Goal: Task Accomplishment & Management: Use online tool/utility

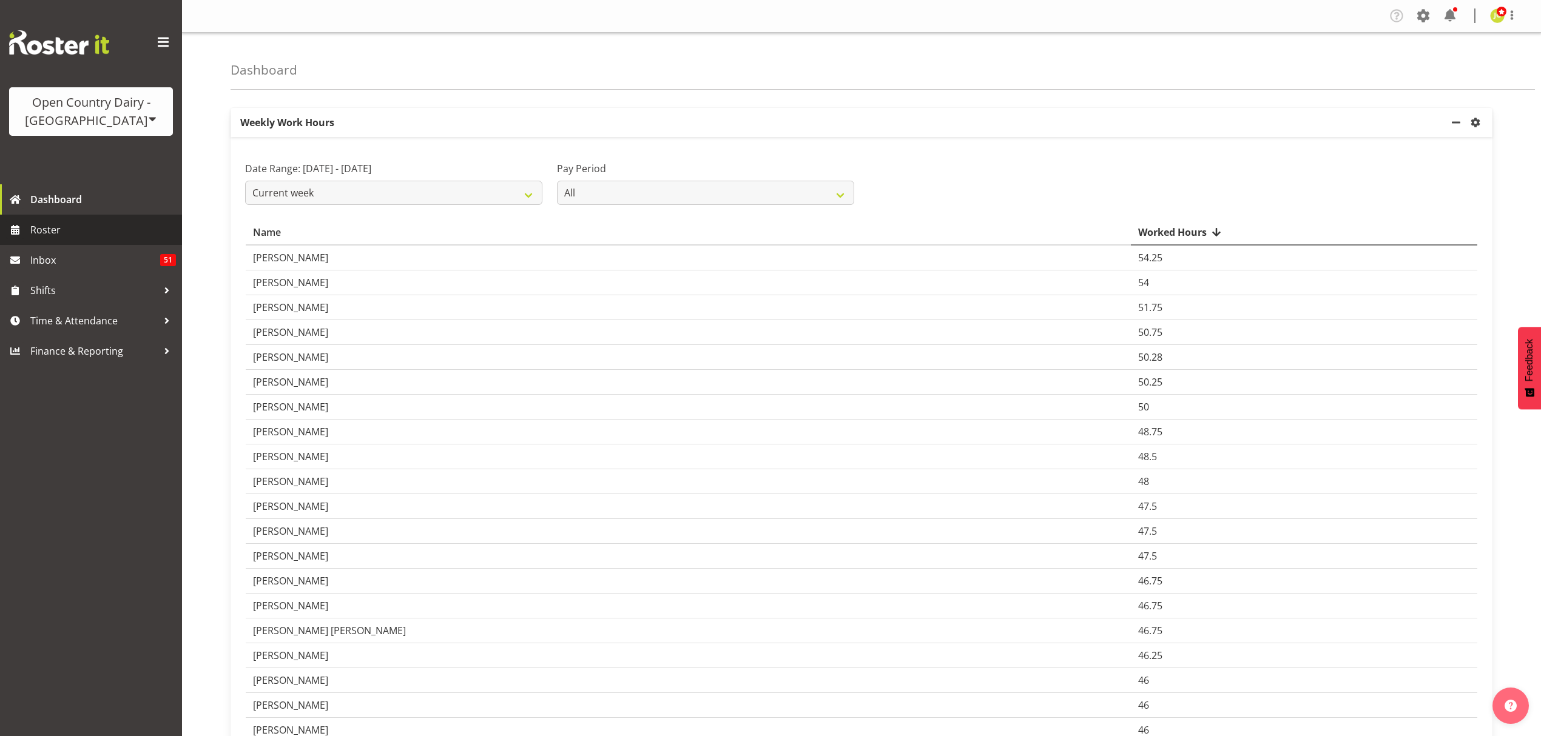
click at [107, 233] on span "Roster" at bounding box center [103, 230] width 146 height 18
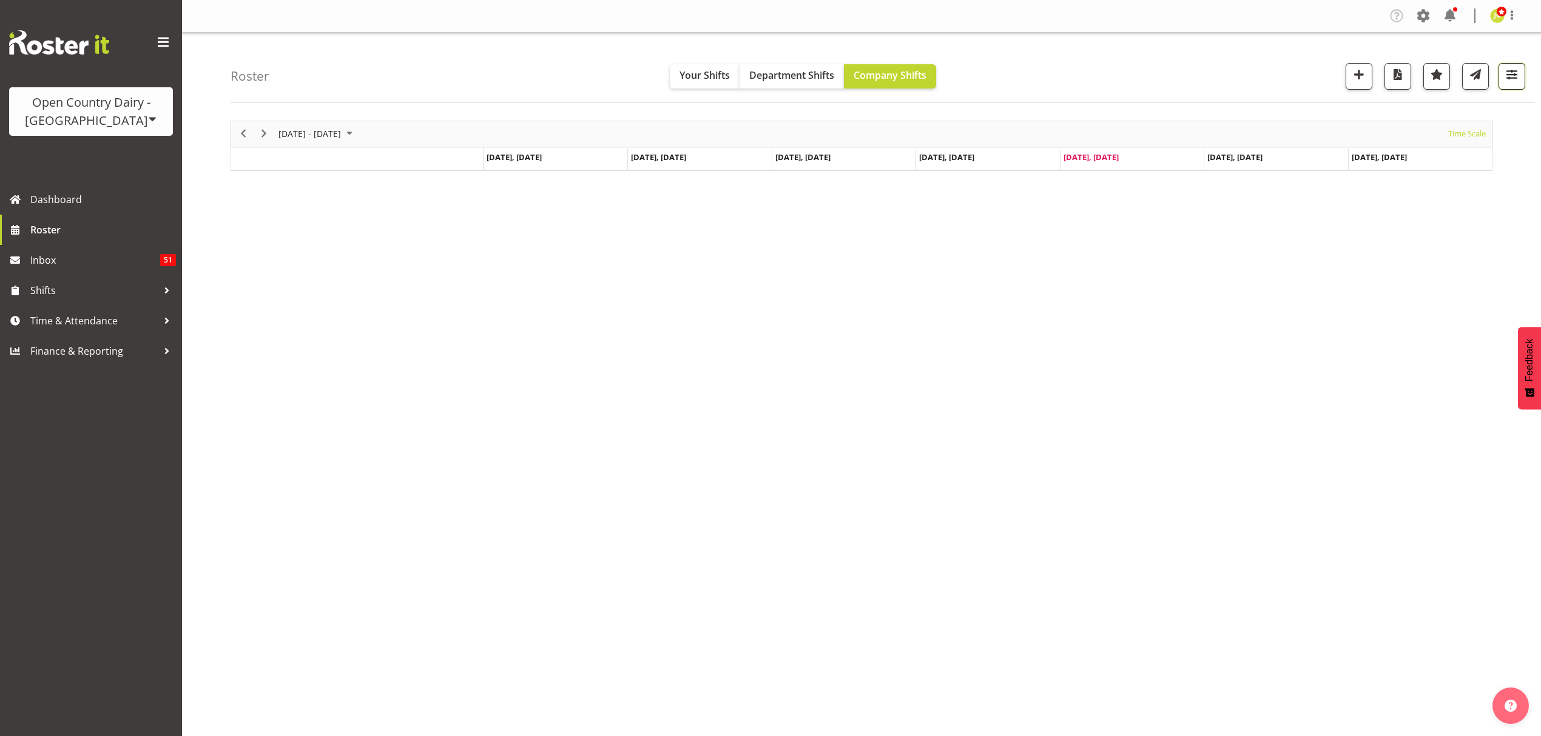
click at [1519, 79] on button "button" at bounding box center [1511, 76] width 27 height 27
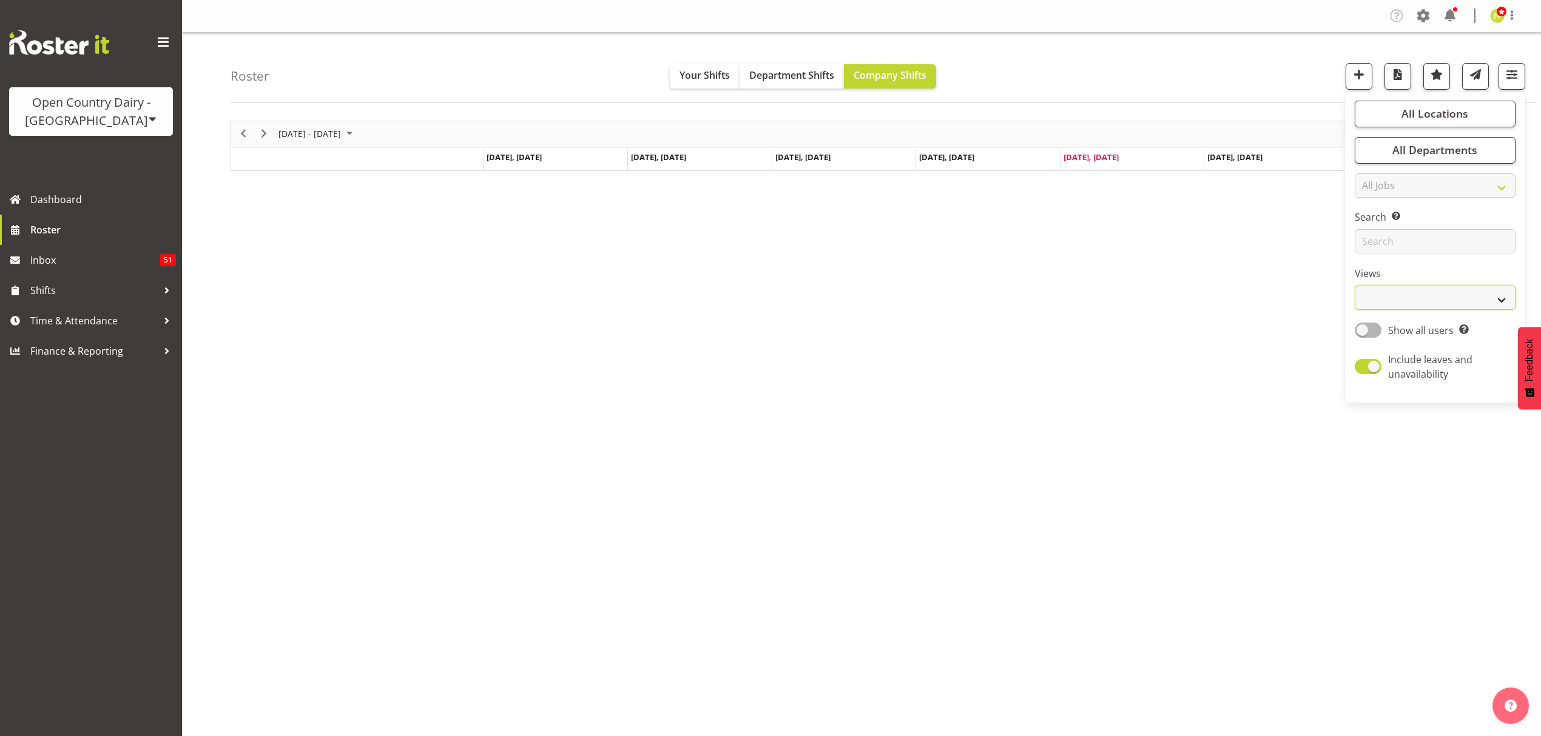
click at [1422, 299] on select "Staff Role Shift - Horizontal Shift - Vertical Staff - Location" at bounding box center [1434, 298] width 161 height 24
select select "shift"
click at [1354, 286] on select "Staff Role Shift - Horizontal Shift - Vertical Staff - Location" at bounding box center [1434, 298] width 161 height 24
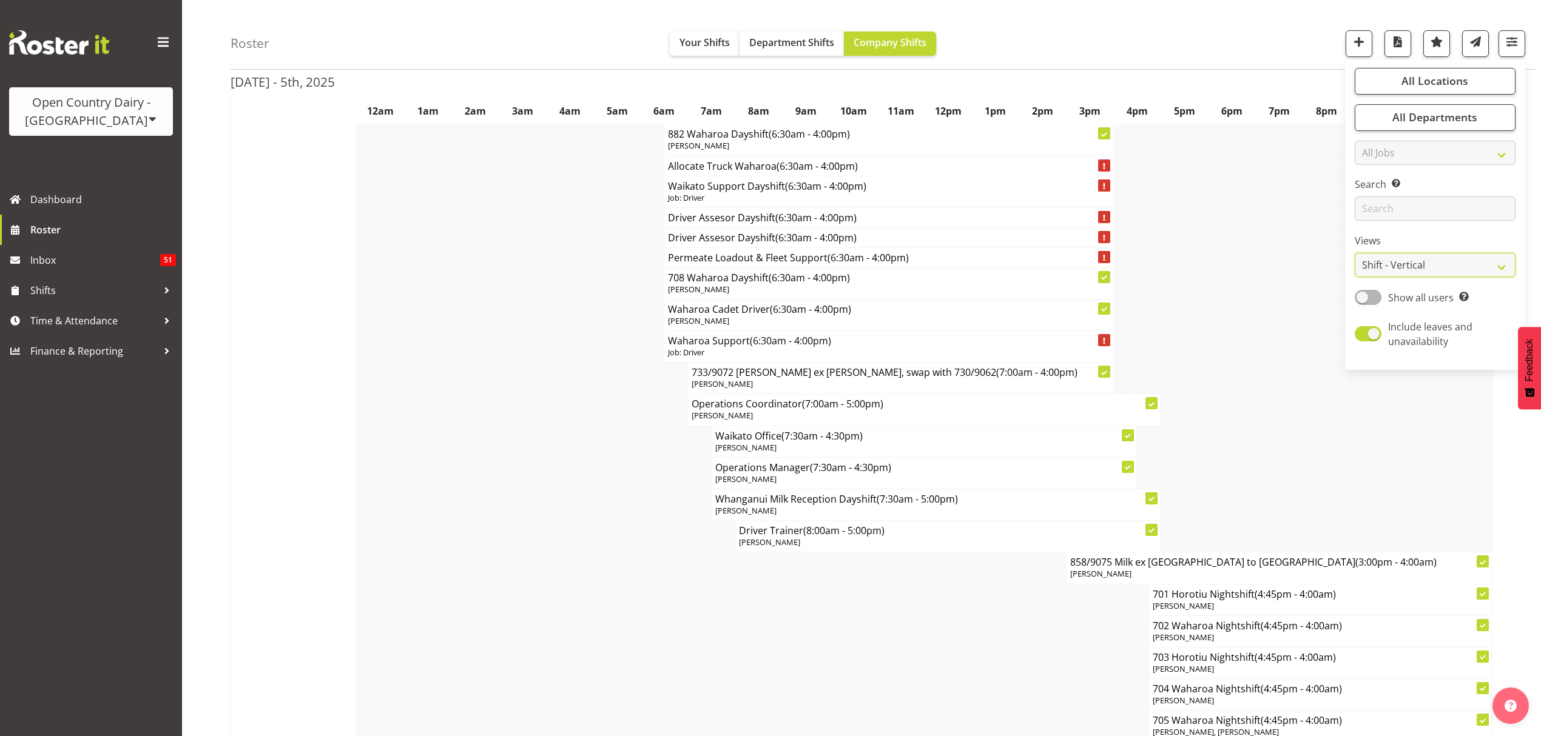
scroll to position [3720, 0]
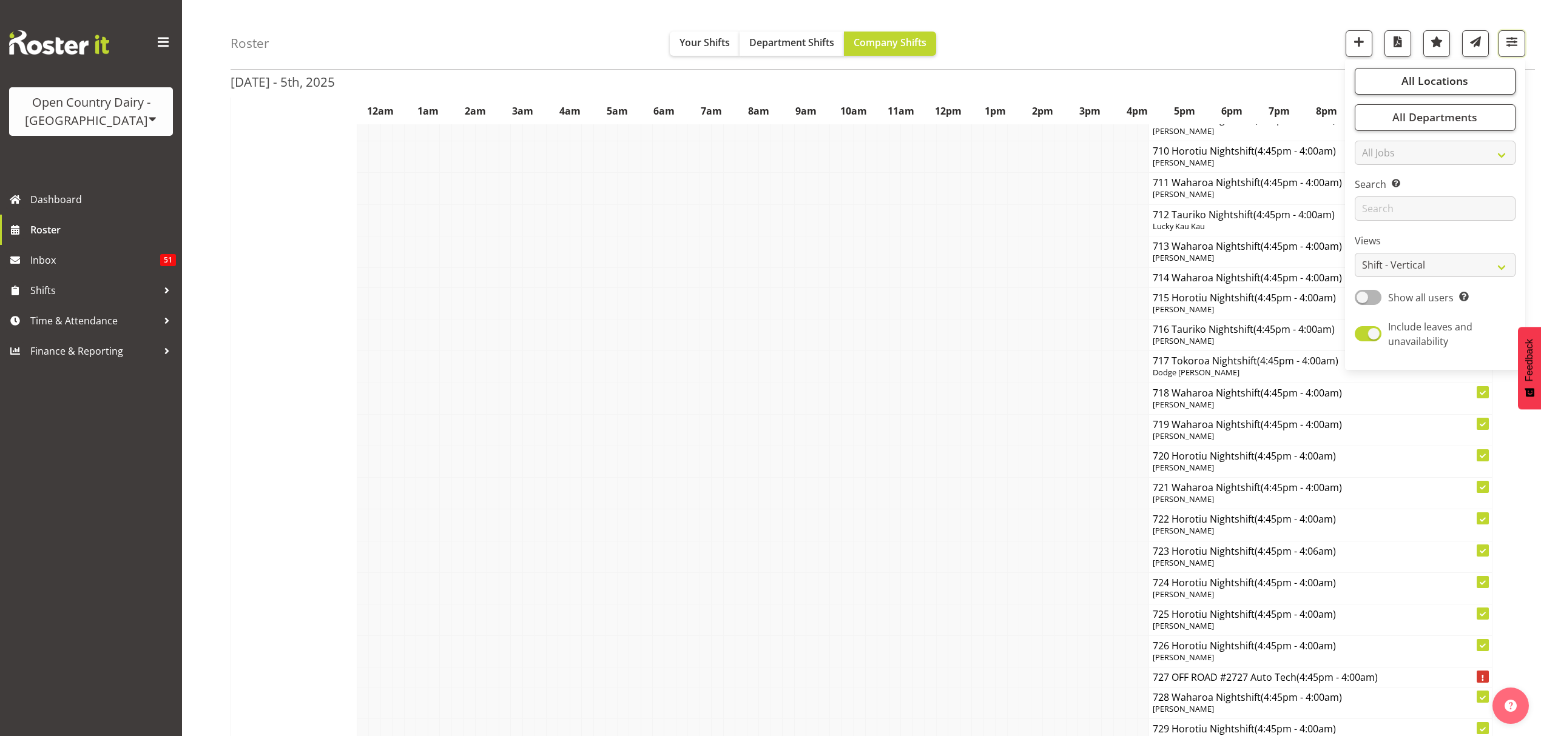
drag, startPoint x: 1505, startPoint y: 52, endPoint x: 1456, endPoint y: 87, distance: 59.9
click at [1507, 52] on button "button" at bounding box center [1511, 43] width 27 height 27
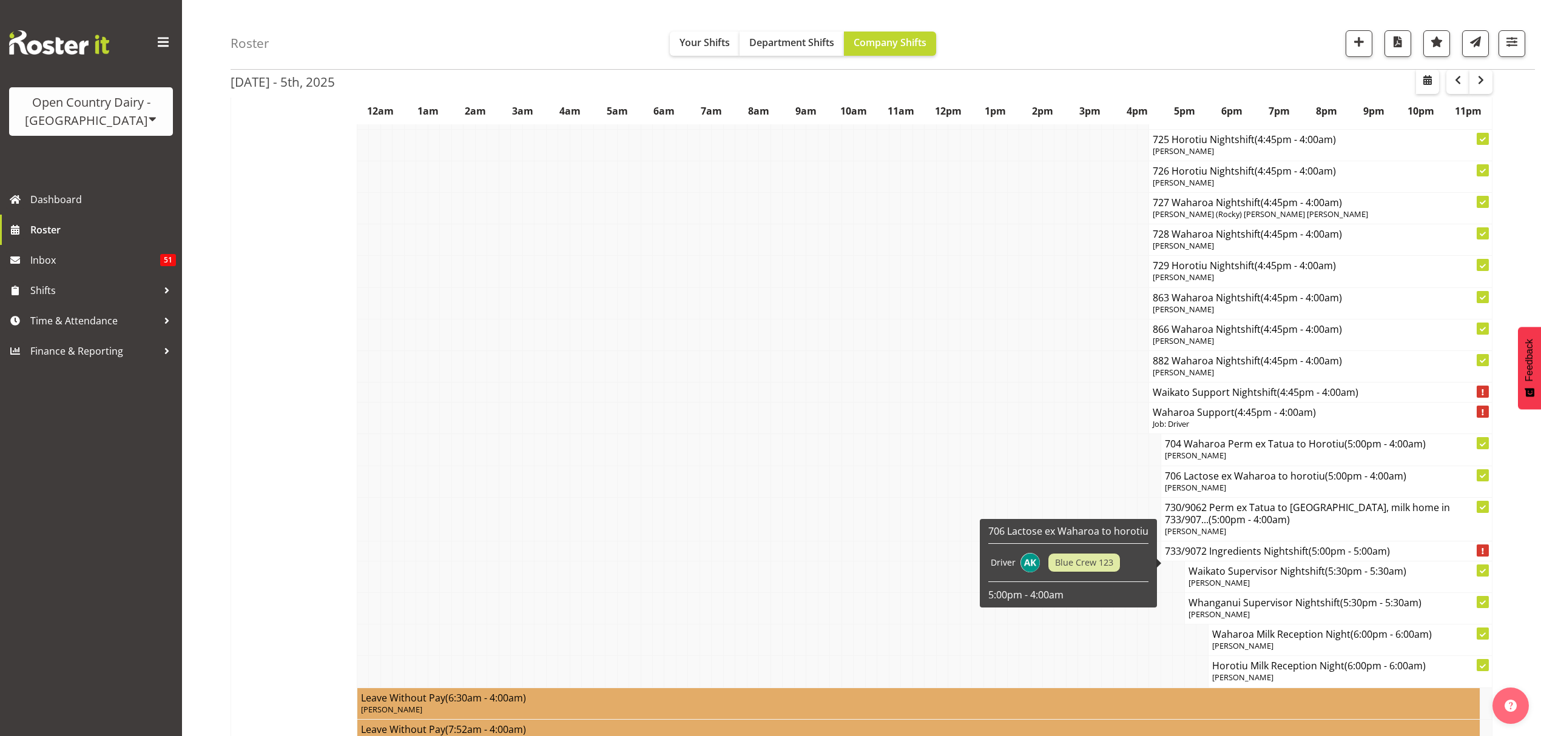
scroll to position [8977, 0]
